Goal: Answer question/provide support: Answer question/provide support

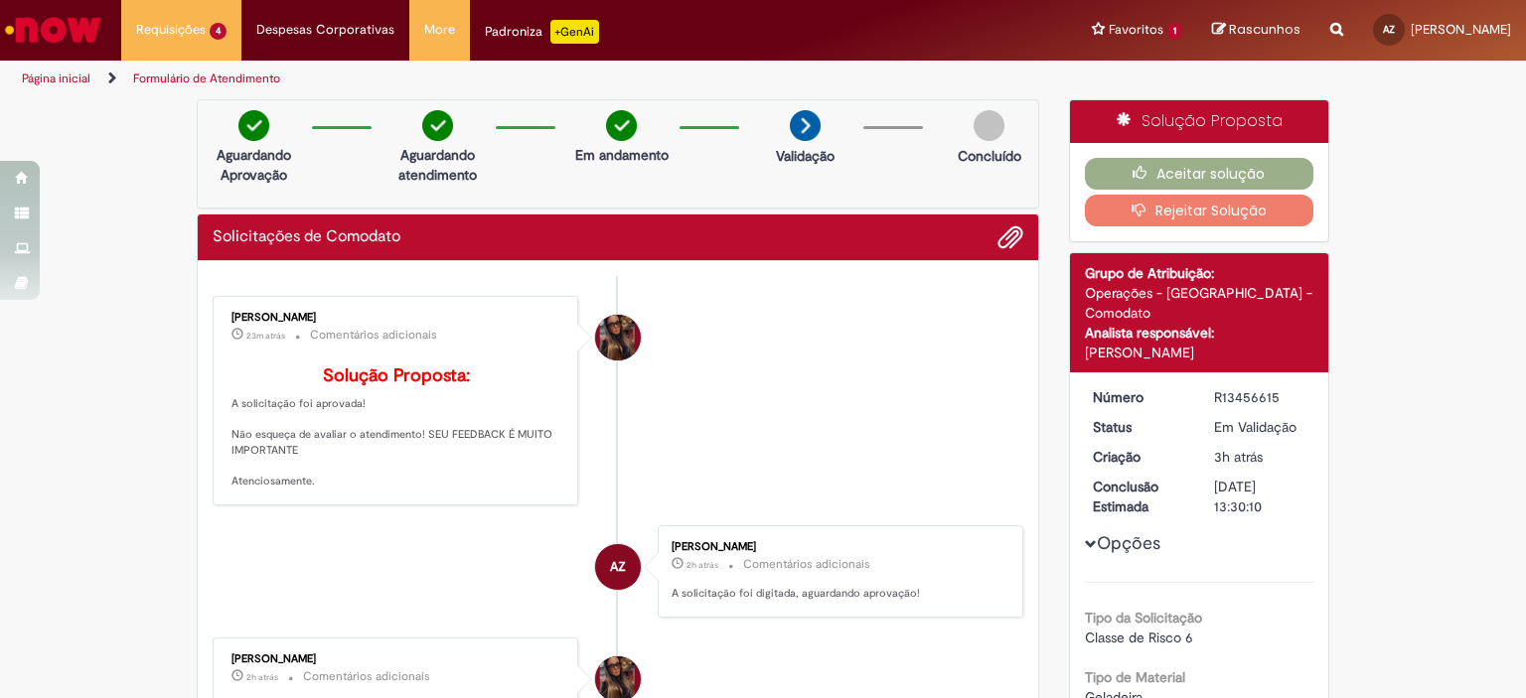
scroll to position [99, 0]
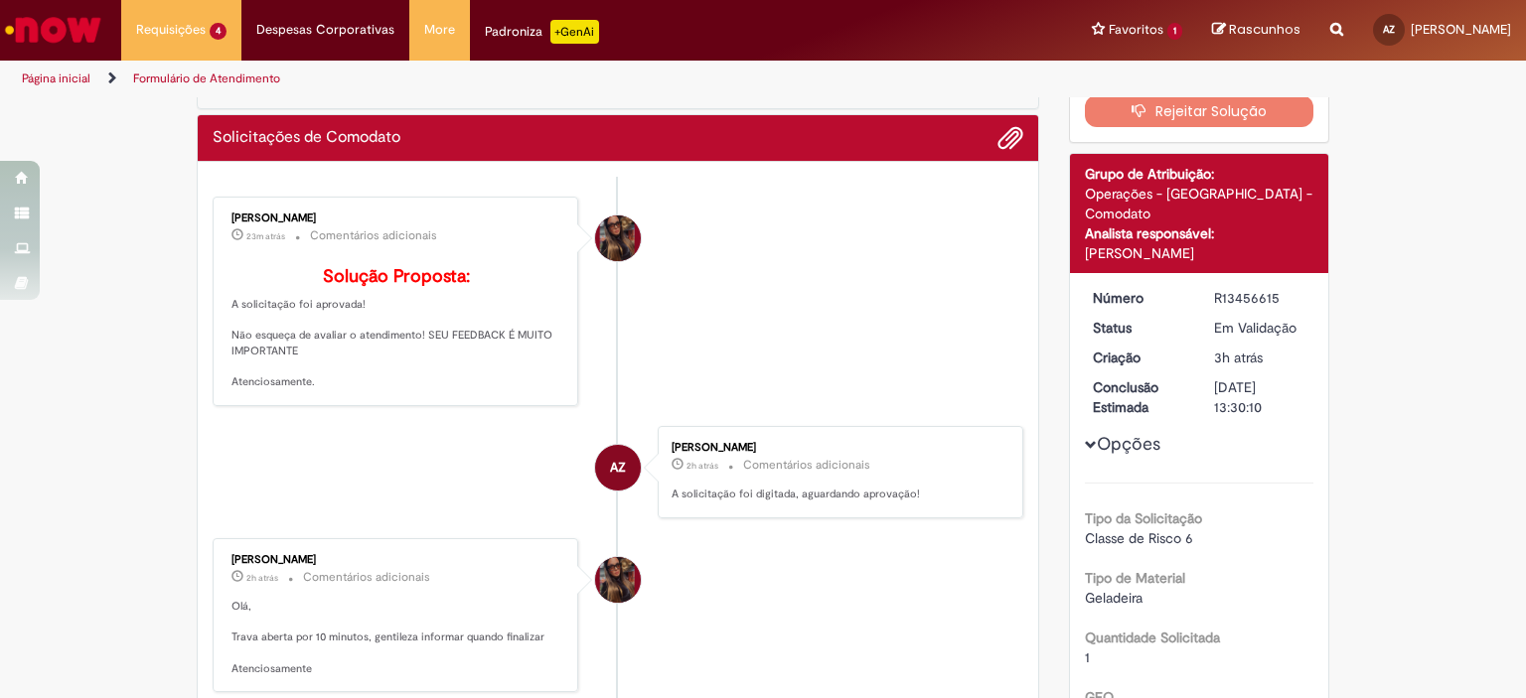
click at [839, 372] on li "[PERSON_NAME] 23m atrás 23 minutos atrás Comentários adicionais Solução Propost…" at bounding box center [618, 302] width 811 height 210
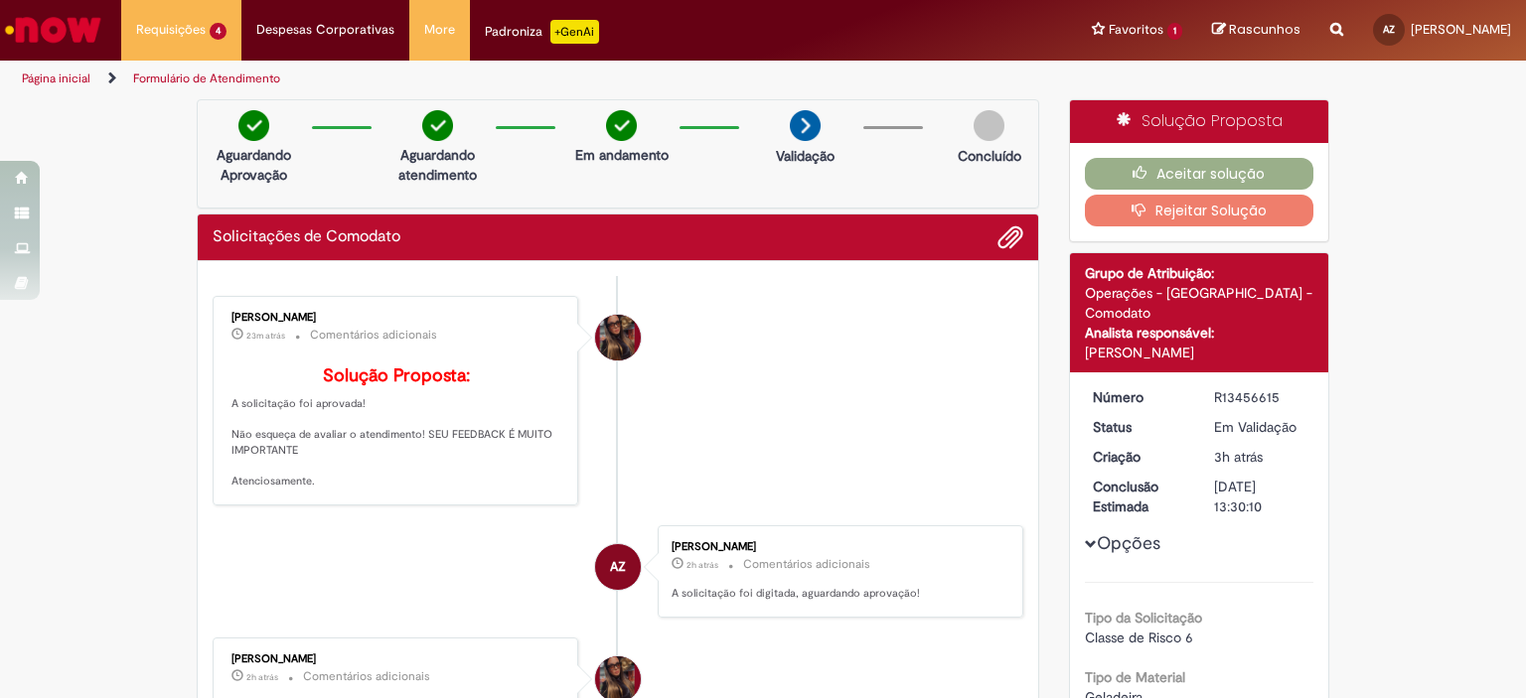
scroll to position [397, 0]
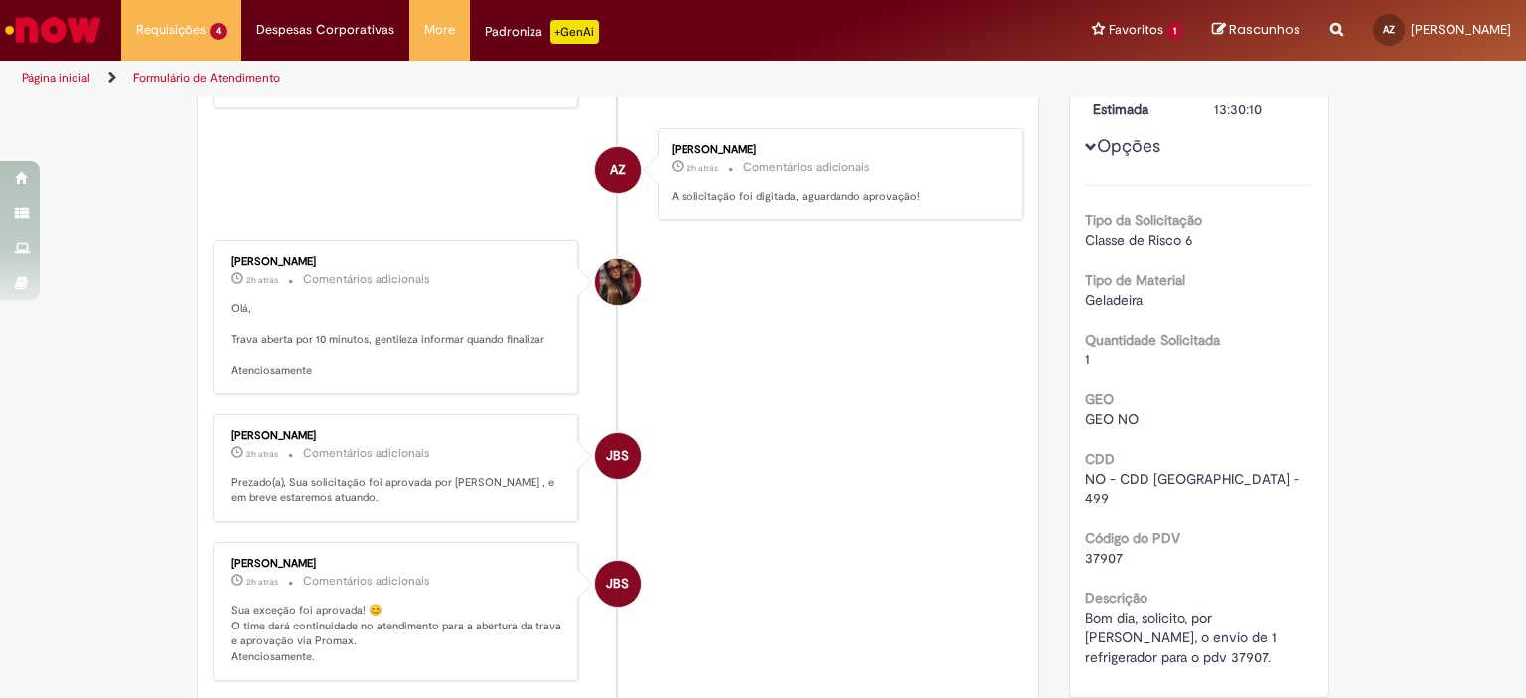
click at [1099, 611] on span "Bom dia, solicito, por [PERSON_NAME], o envio de 1 refrigerador para o pdv 3790…" at bounding box center [1183, 638] width 196 height 58
copy span "37907"
click at [802, 649] on li "JBS [PERSON_NAME] 2h atrás 2 horas atrás Comentários adicionais Sua exceção foi…" at bounding box center [618, 611] width 811 height 139
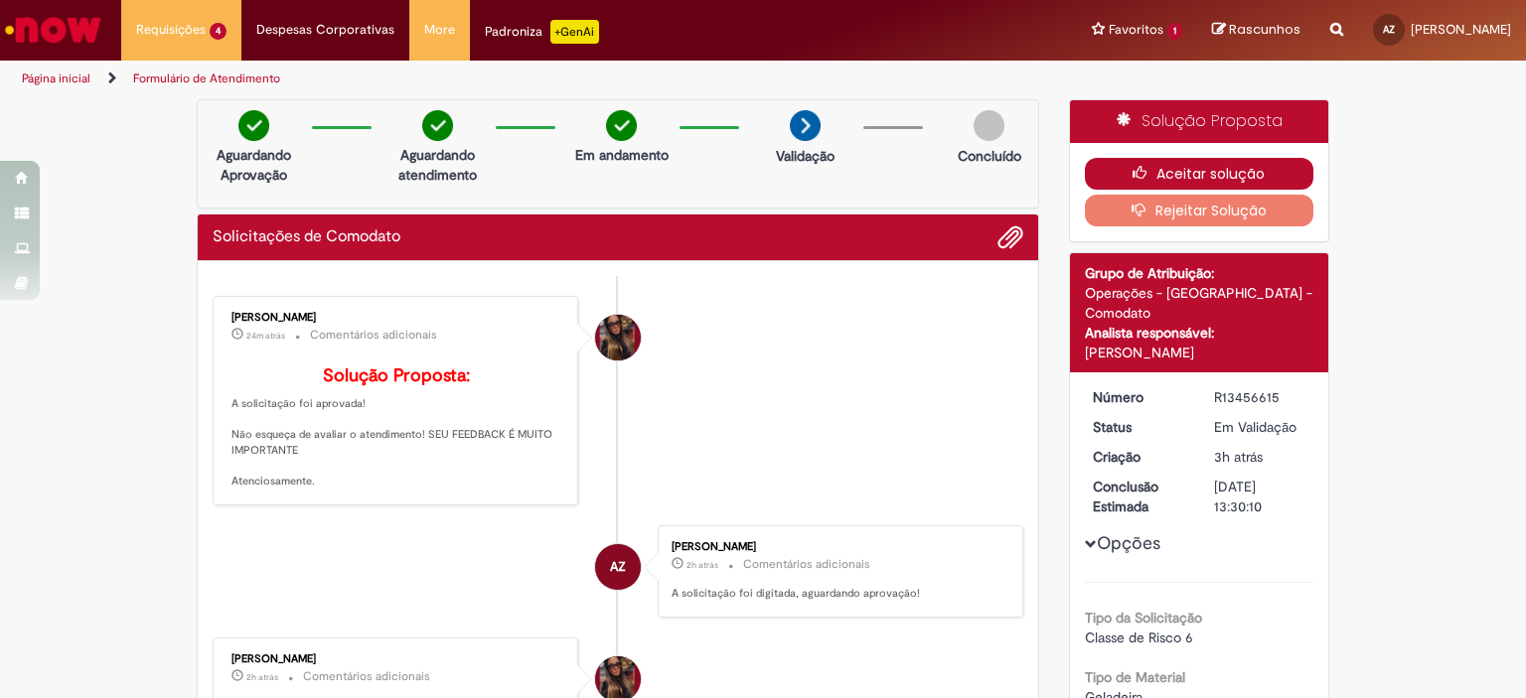
click at [1148, 161] on button "Aceitar solução" at bounding box center [1199, 174] width 229 height 32
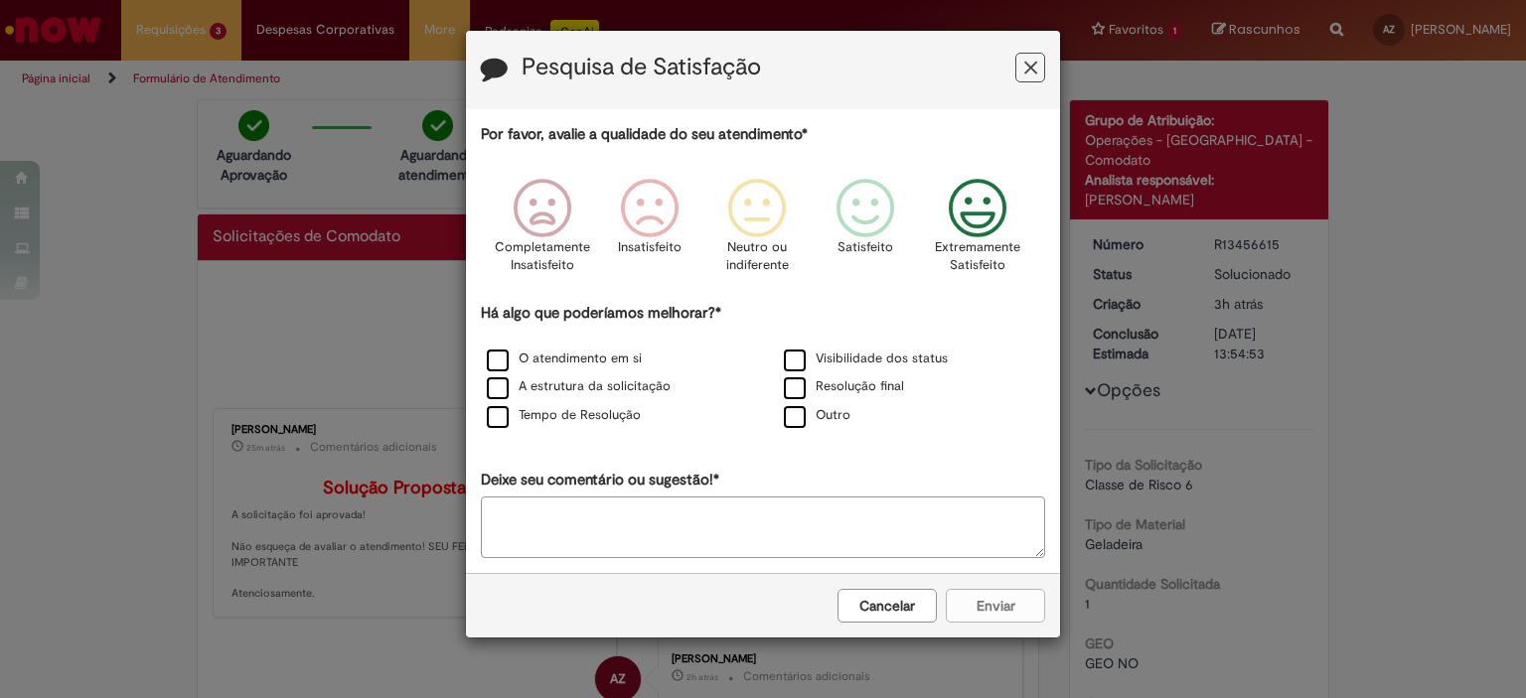
click at [986, 220] on icon "Feedback" at bounding box center [978, 209] width 74 height 60
click at [588, 416] on label "Tempo de Resolução" at bounding box center [564, 415] width 154 height 19
click at [1006, 599] on button "Enviar" at bounding box center [995, 606] width 99 height 34
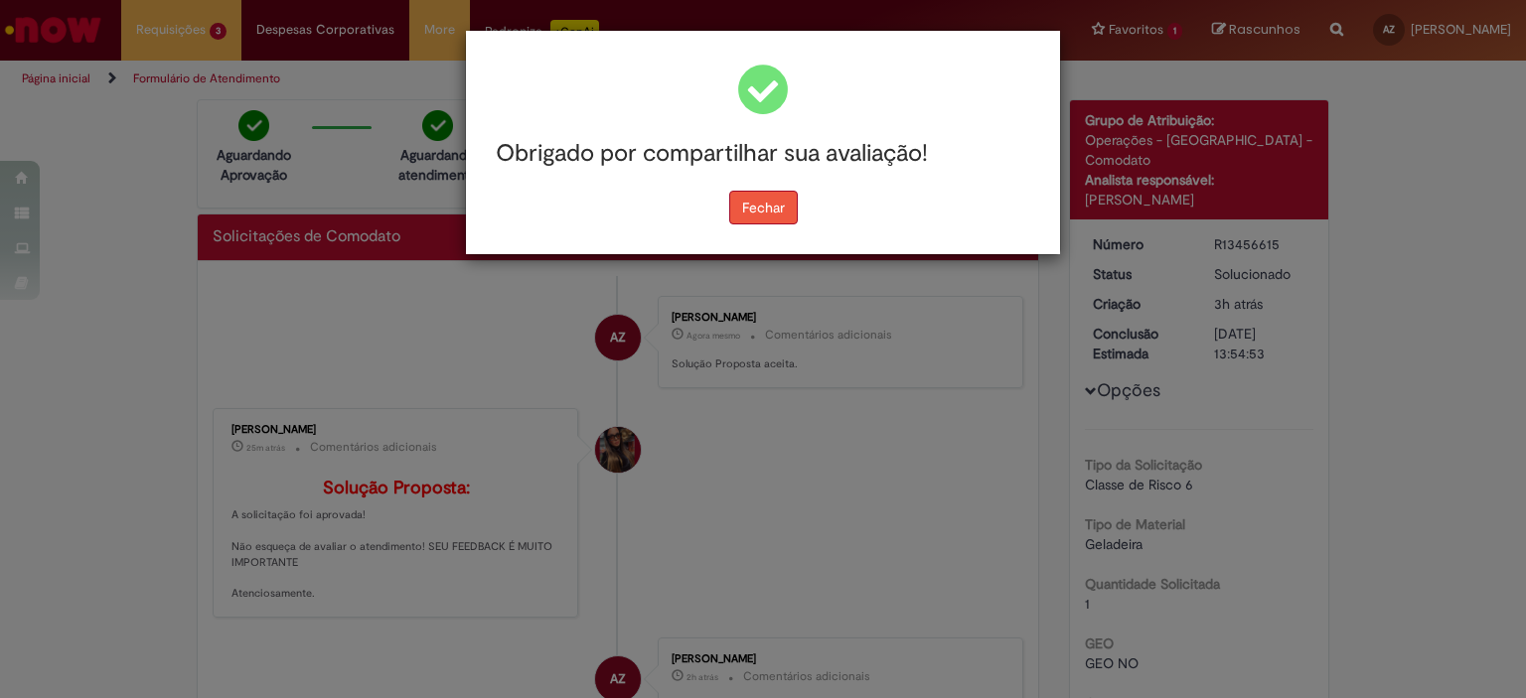
click at [780, 212] on button "Fechar" at bounding box center [763, 208] width 69 height 34
